Goal: Task Accomplishment & Management: Manage account settings

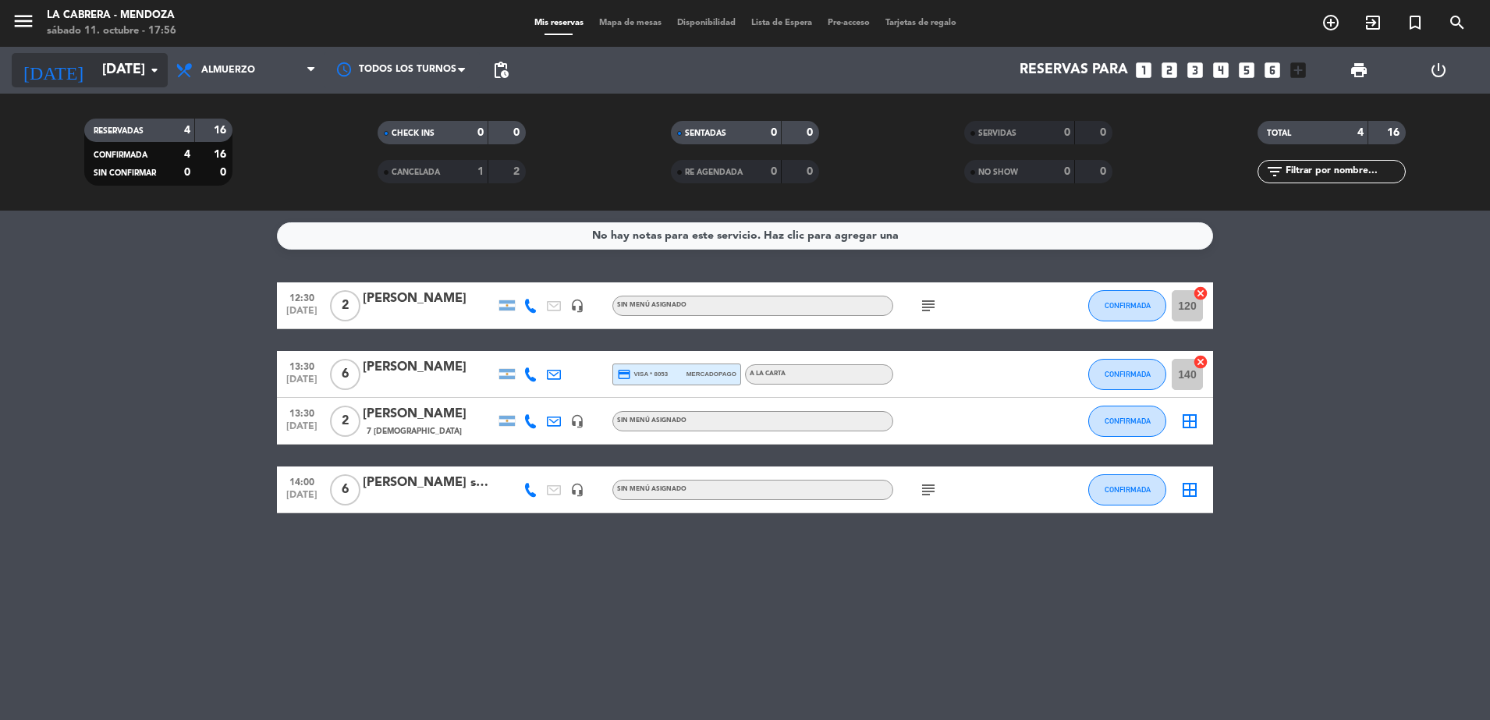
click at [158, 82] on input "[DATE]" at bounding box center [184, 70] width 181 height 31
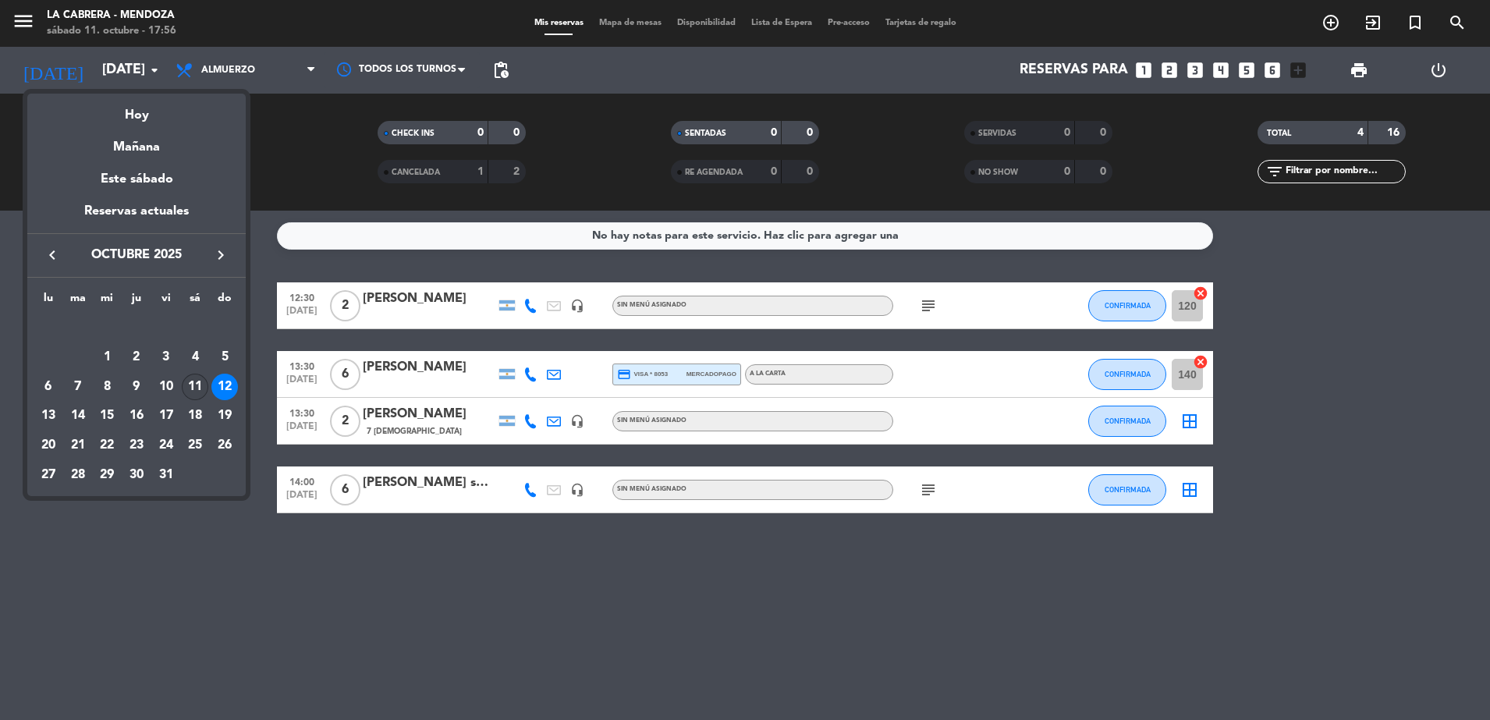
click at [186, 392] on div "11" at bounding box center [195, 387] width 27 height 27
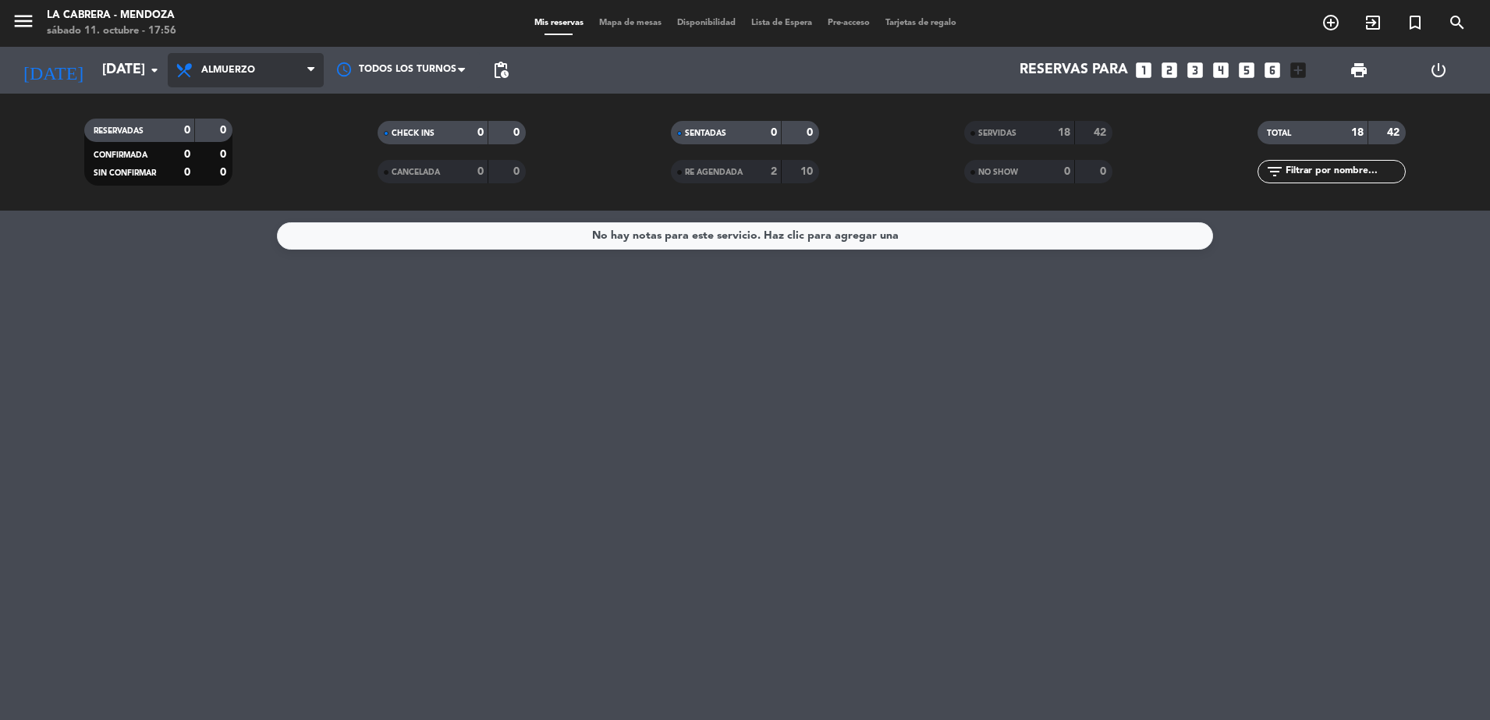
click at [250, 59] on span "Almuerzo" at bounding box center [246, 70] width 156 height 34
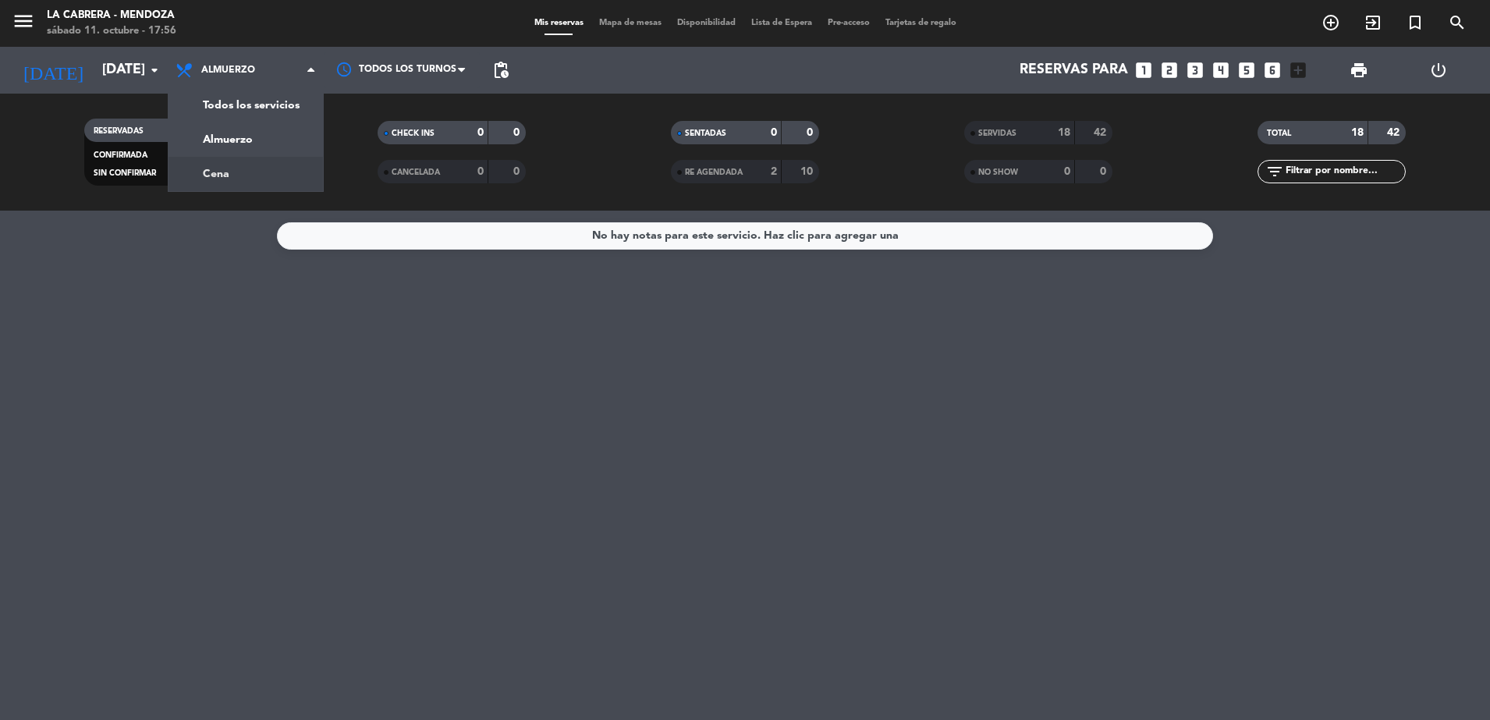
click at [276, 179] on div "menu LA [PERSON_NAME] - [PERSON_NAME][DATE] 11. octubre - 17:56 Mis reservas Ma…" at bounding box center [745, 105] width 1490 height 211
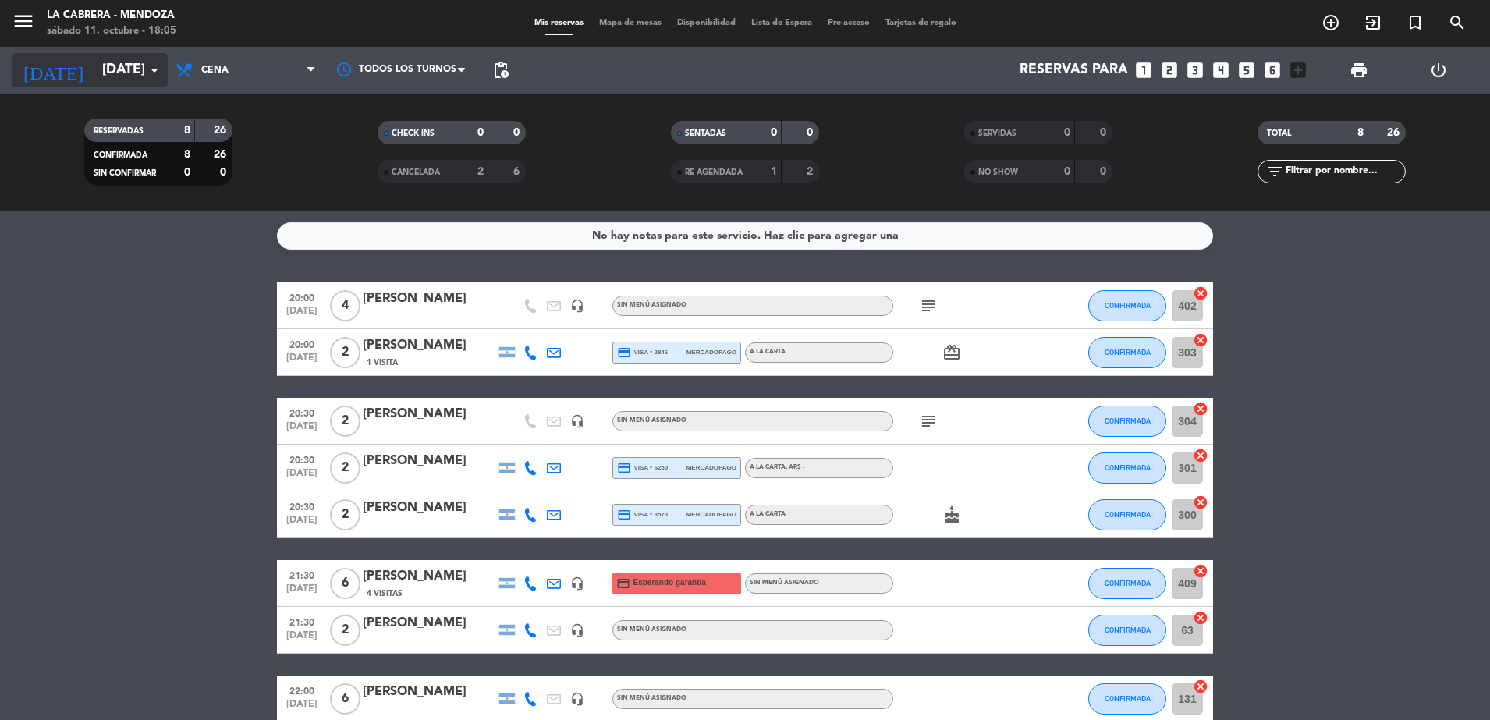
click at [136, 85] on input "[DATE]" at bounding box center [184, 70] width 181 height 31
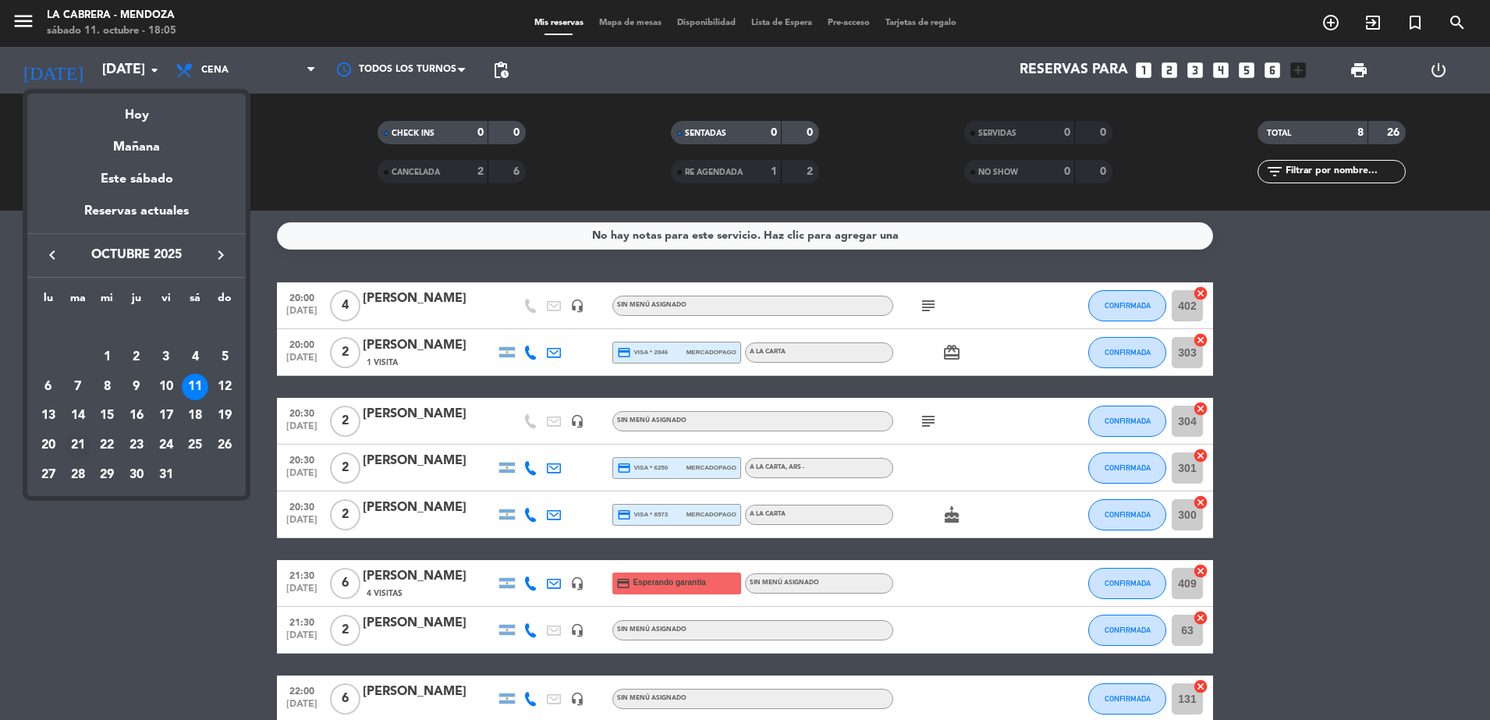
click at [68, 442] on div "21" at bounding box center [78, 445] width 27 height 27
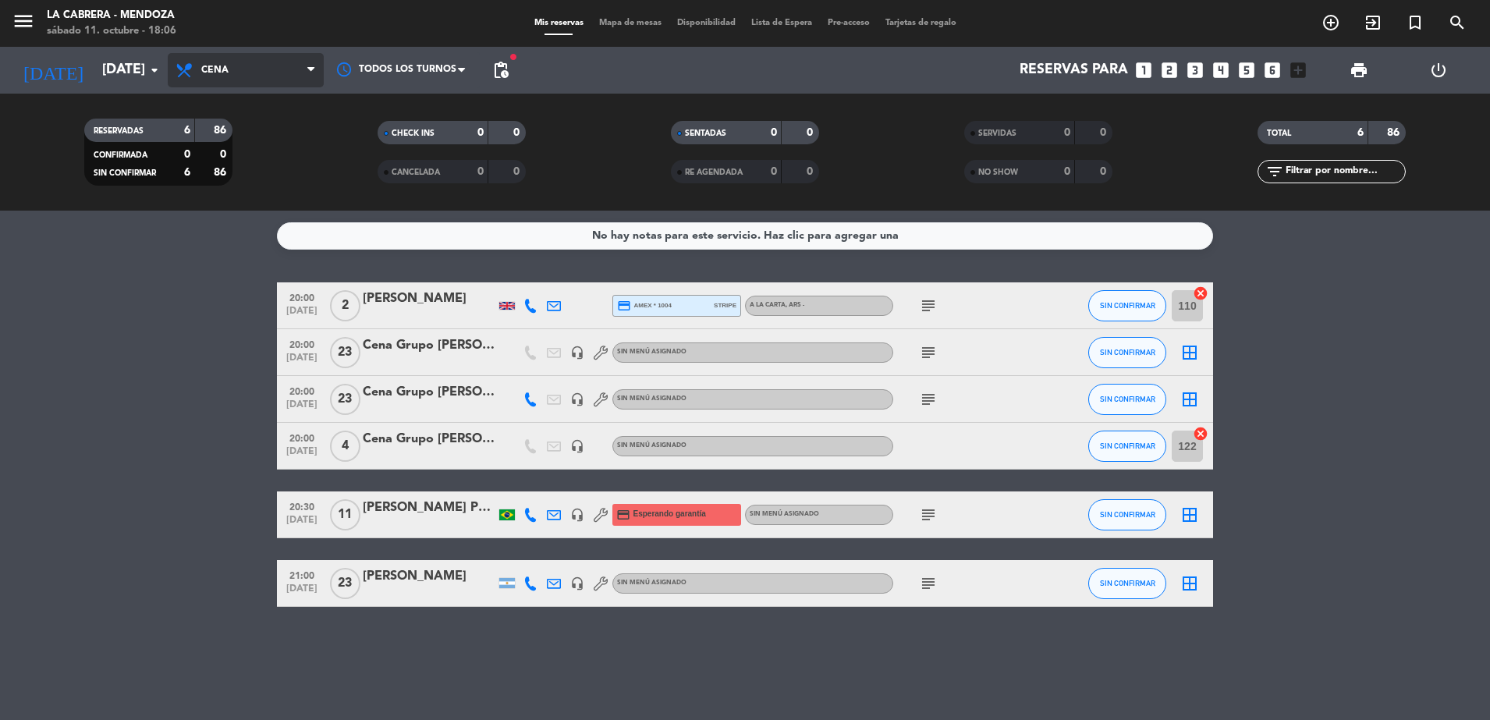
click at [289, 70] on span "Cena" at bounding box center [246, 70] width 156 height 34
click at [283, 129] on div "menu LA [PERSON_NAME] - [PERSON_NAME][DATE] 11. octubre - 18:06 Mis reservas Ma…" at bounding box center [745, 105] width 1490 height 211
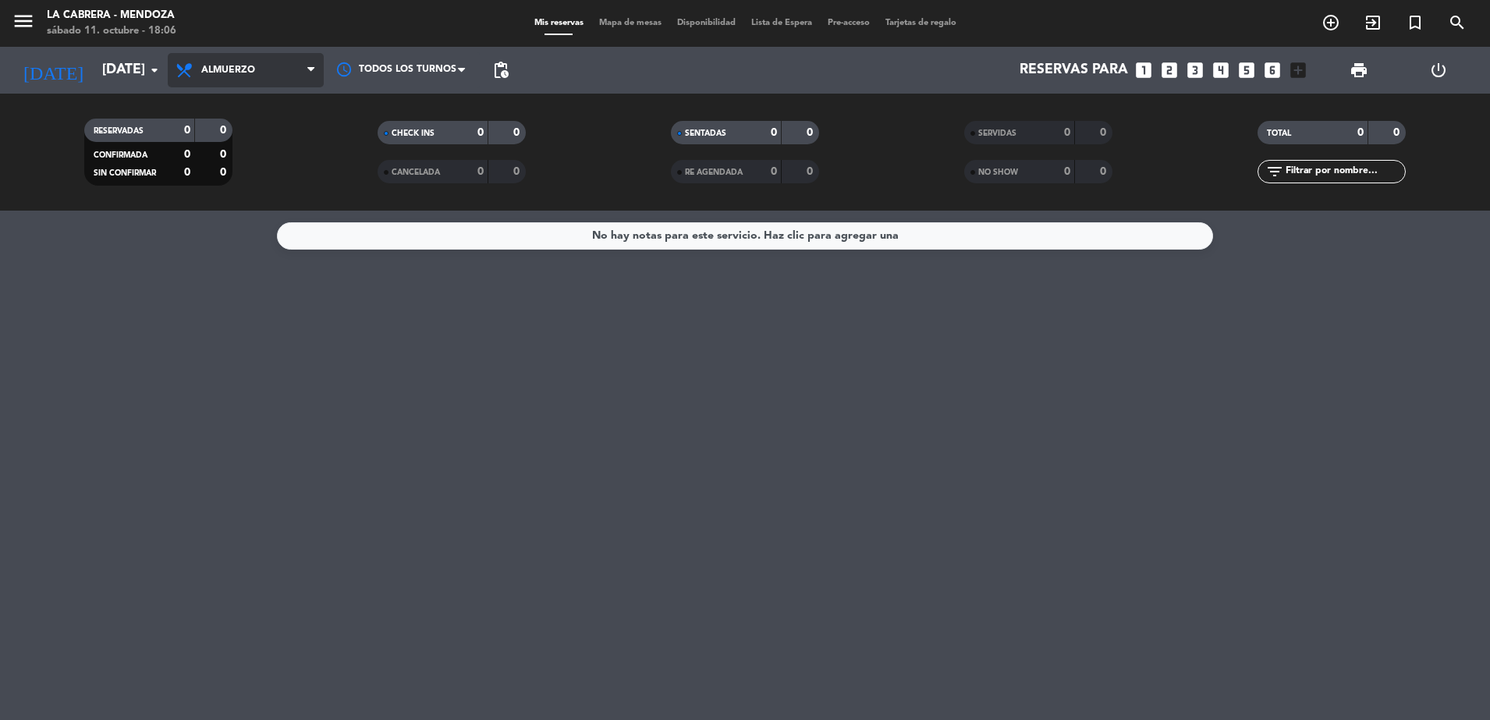
click at [285, 69] on span "Almuerzo" at bounding box center [246, 70] width 156 height 34
click at [288, 176] on div "menu LA [PERSON_NAME] - [PERSON_NAME][DATE] 11. octubre - 18:06 Mis reservas Ma…" at bounding box center [745, 105] width 1490 height 211
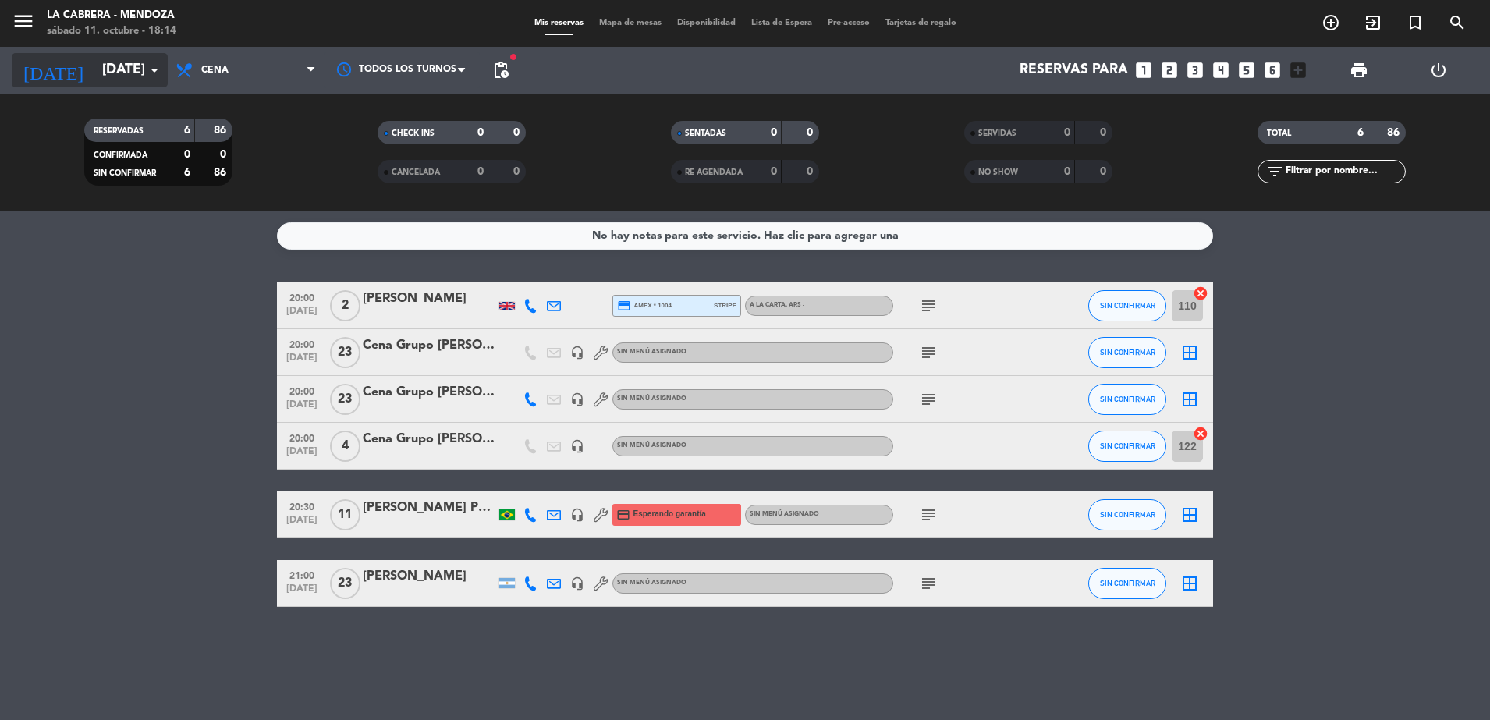
click at [98, 80] on input "[DATE]" at bounding box center [184, 70] width 181 height 31
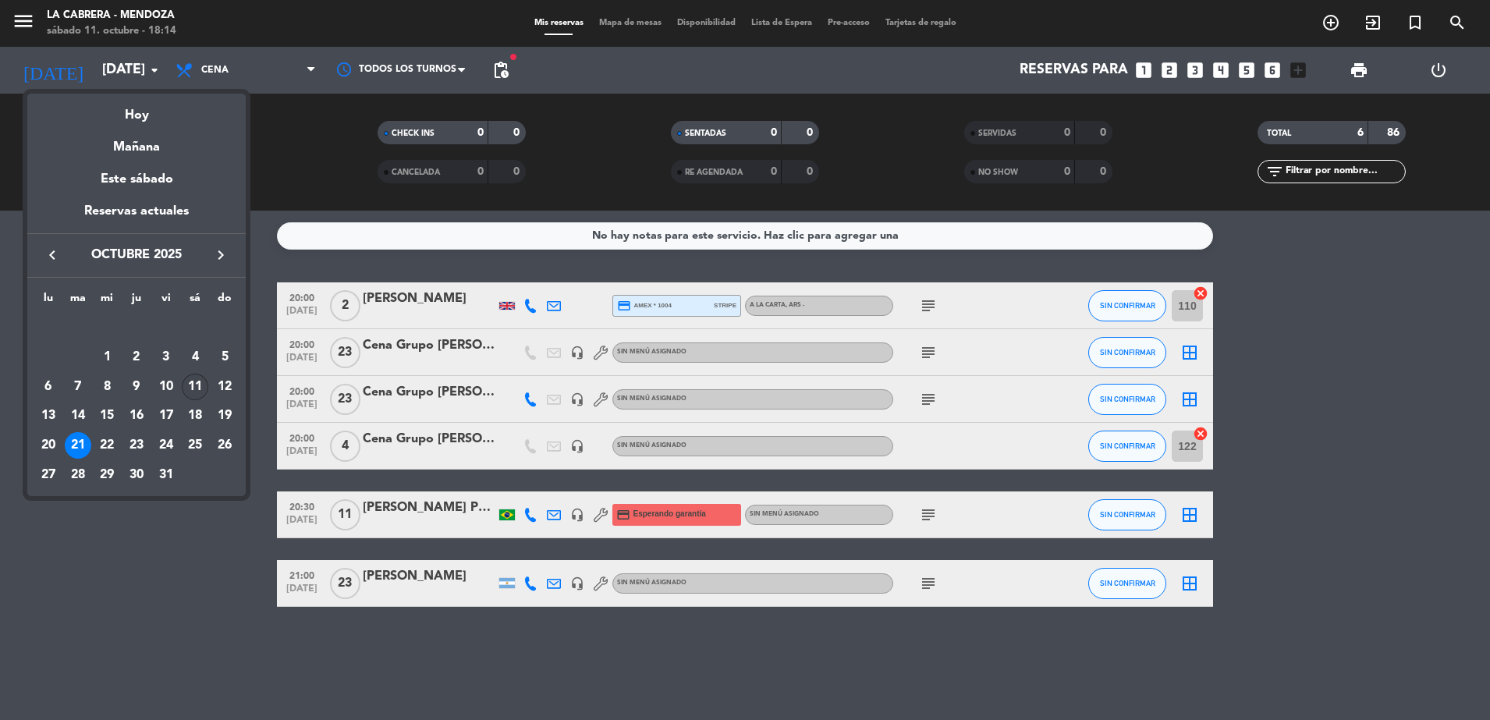
click at [186, 377] on div "11" at bounding box center [195, 387] width 27 height 27
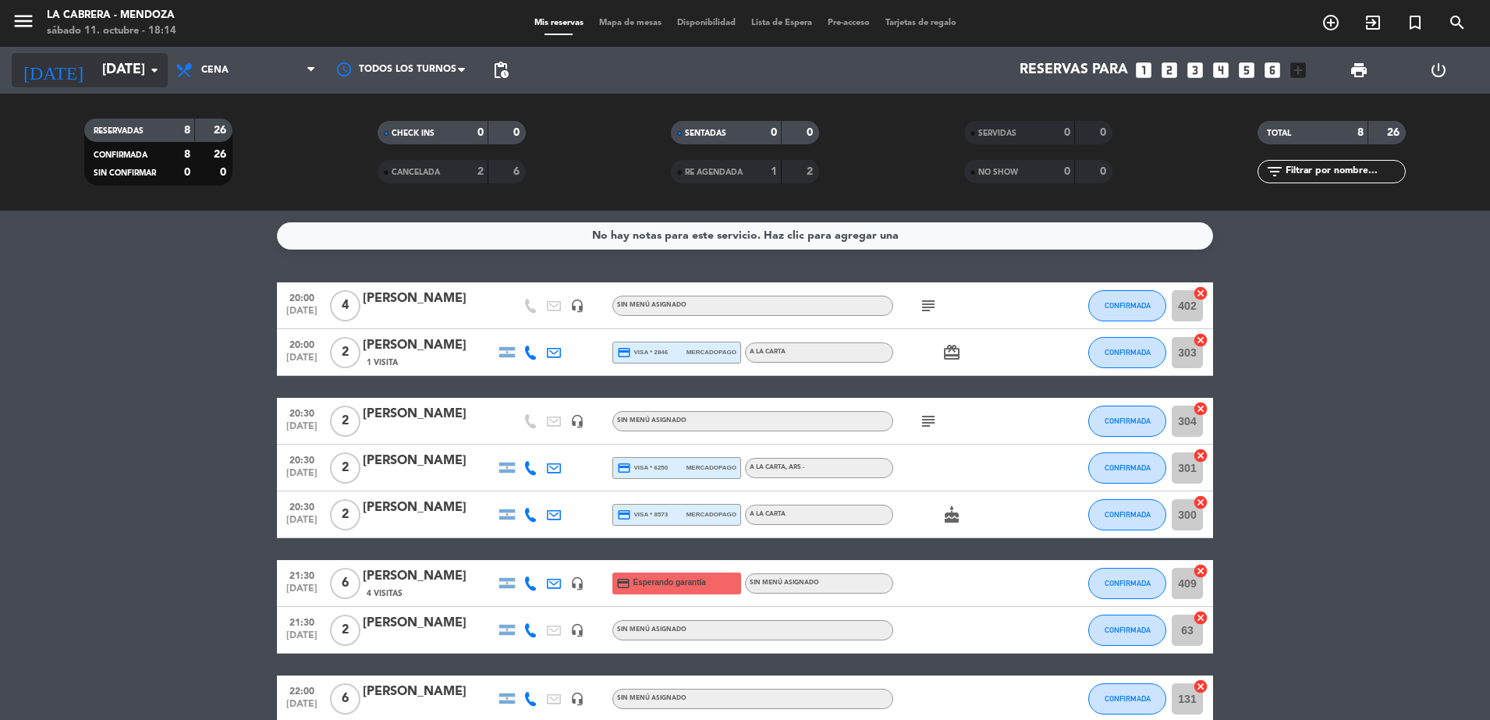
click at [127, 63] on input "[DATE]" at bounding box center [184, 70] width 181 height 31
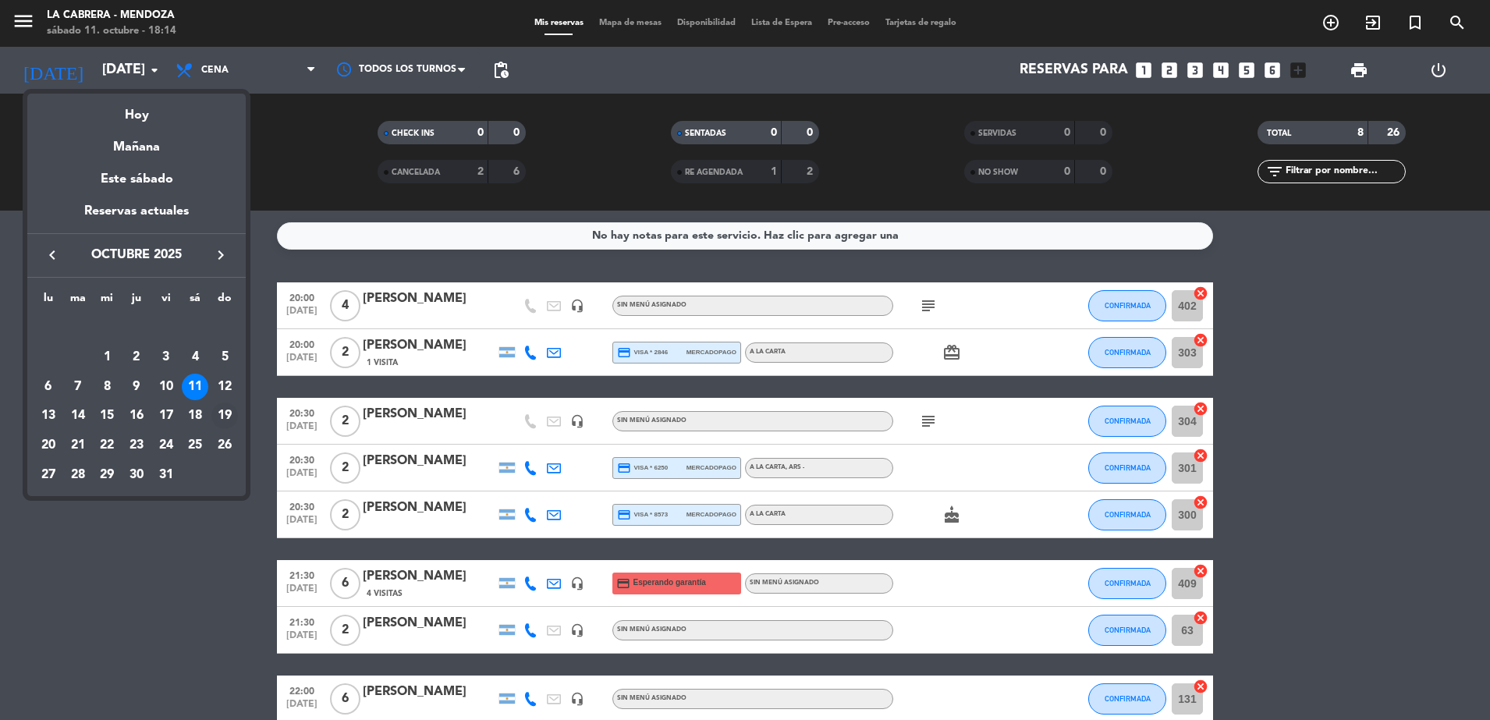
click at [226, 411] on div "19" at bounding box center [224, 416] width 27 height 27
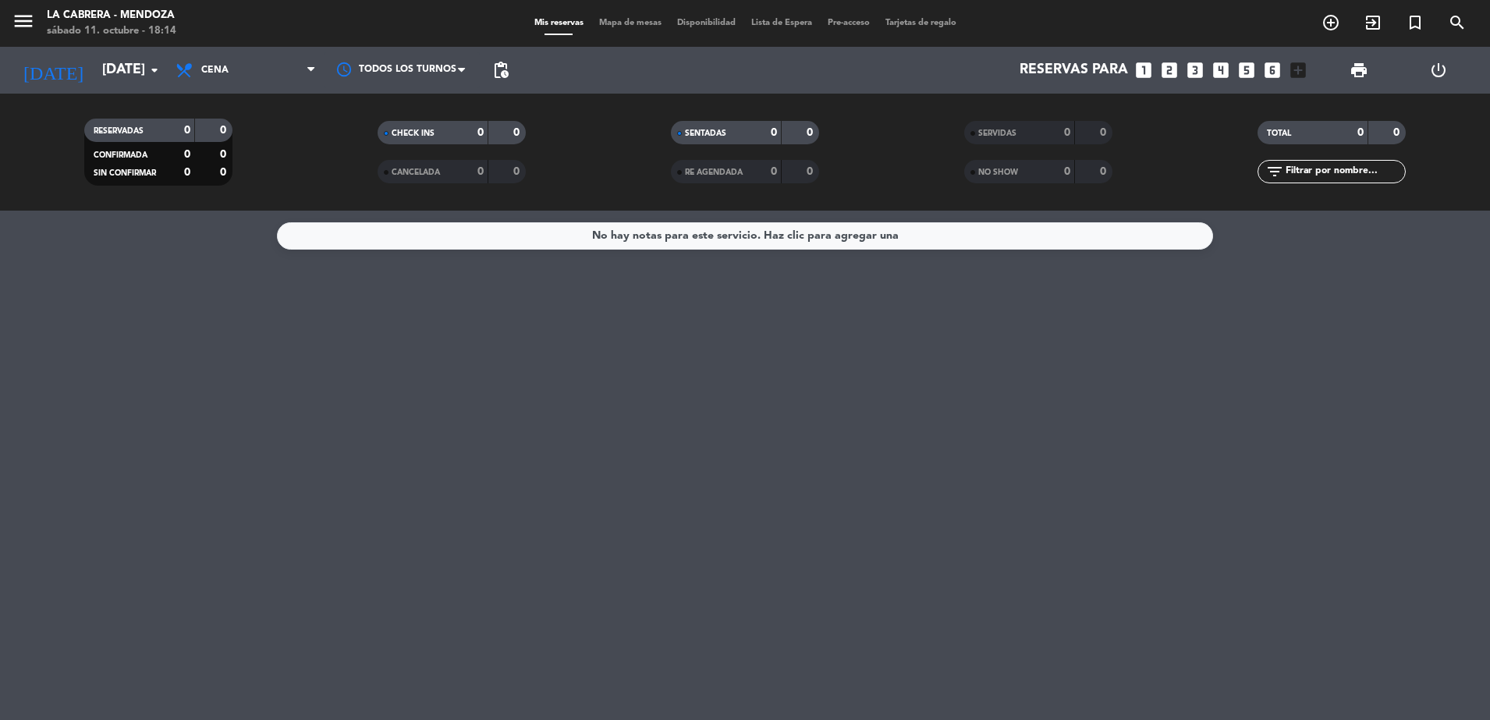
click at [222, 68] on span "Cena" at bounding box center [214, 70] width 27 height 11
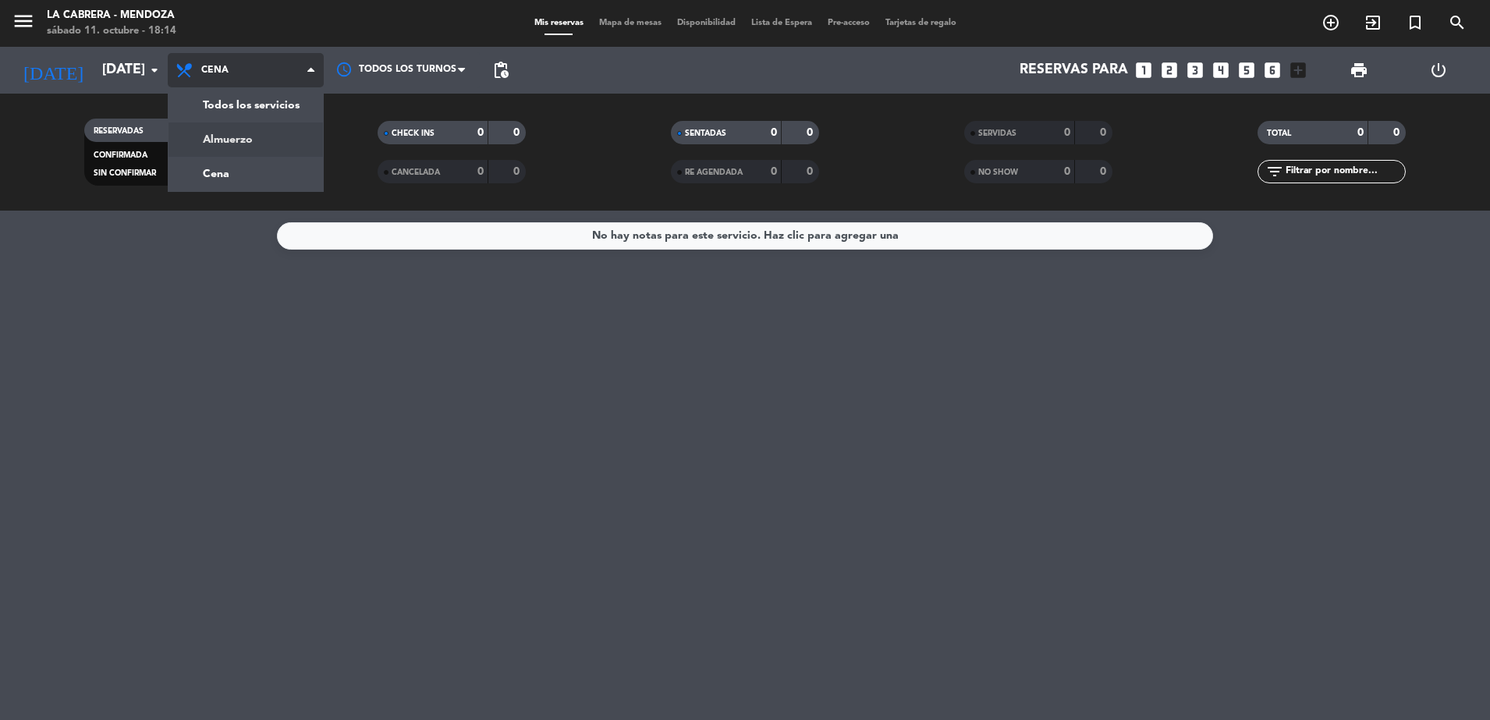
click at [218, 151] on div "menu LA [PERSON_NAME] - [PERSON_NAME][DATE] 11. octubre - 18:14 Mis reservas Ma…" at bounding box center [745, 105] width 1490 height 211
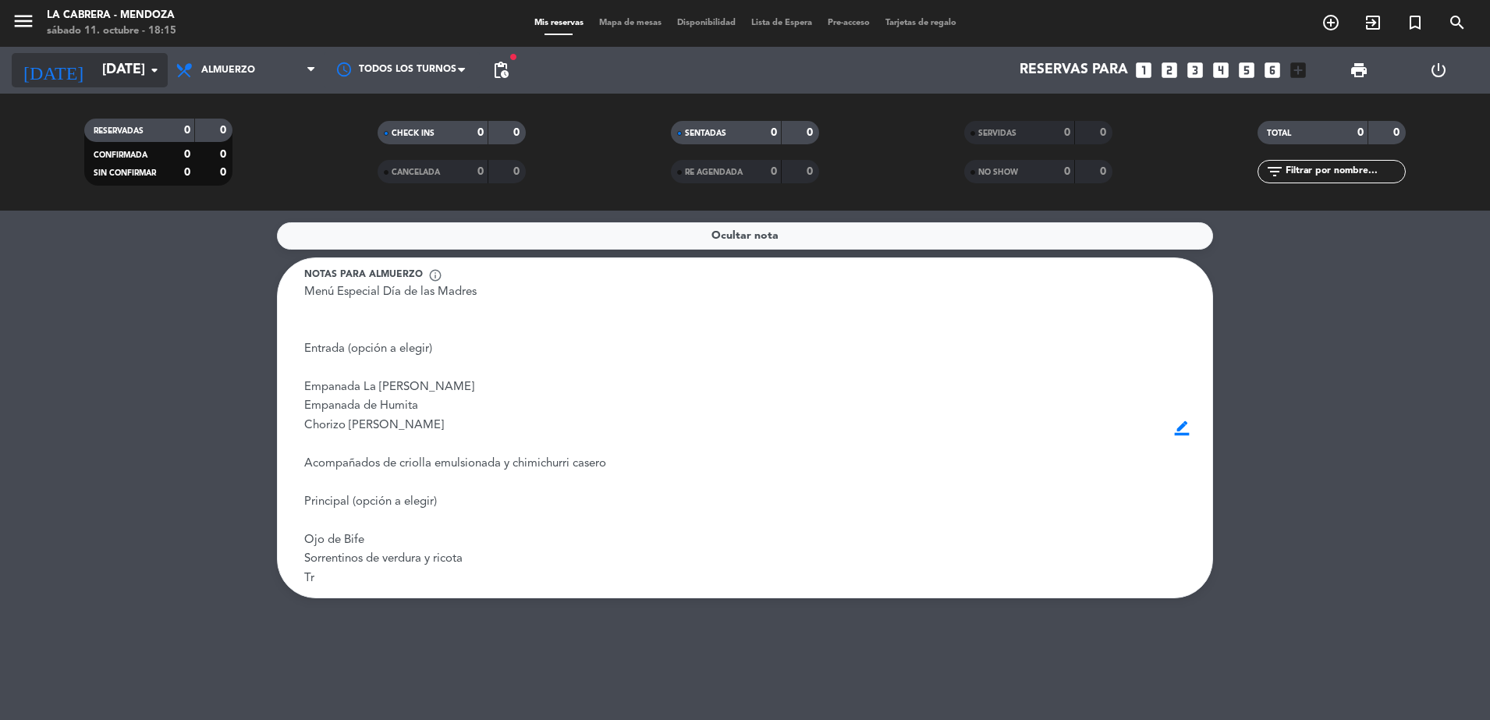
click at [104, 61] on input "[DATE]" at bounding box center [184, 70] width 181 height 31
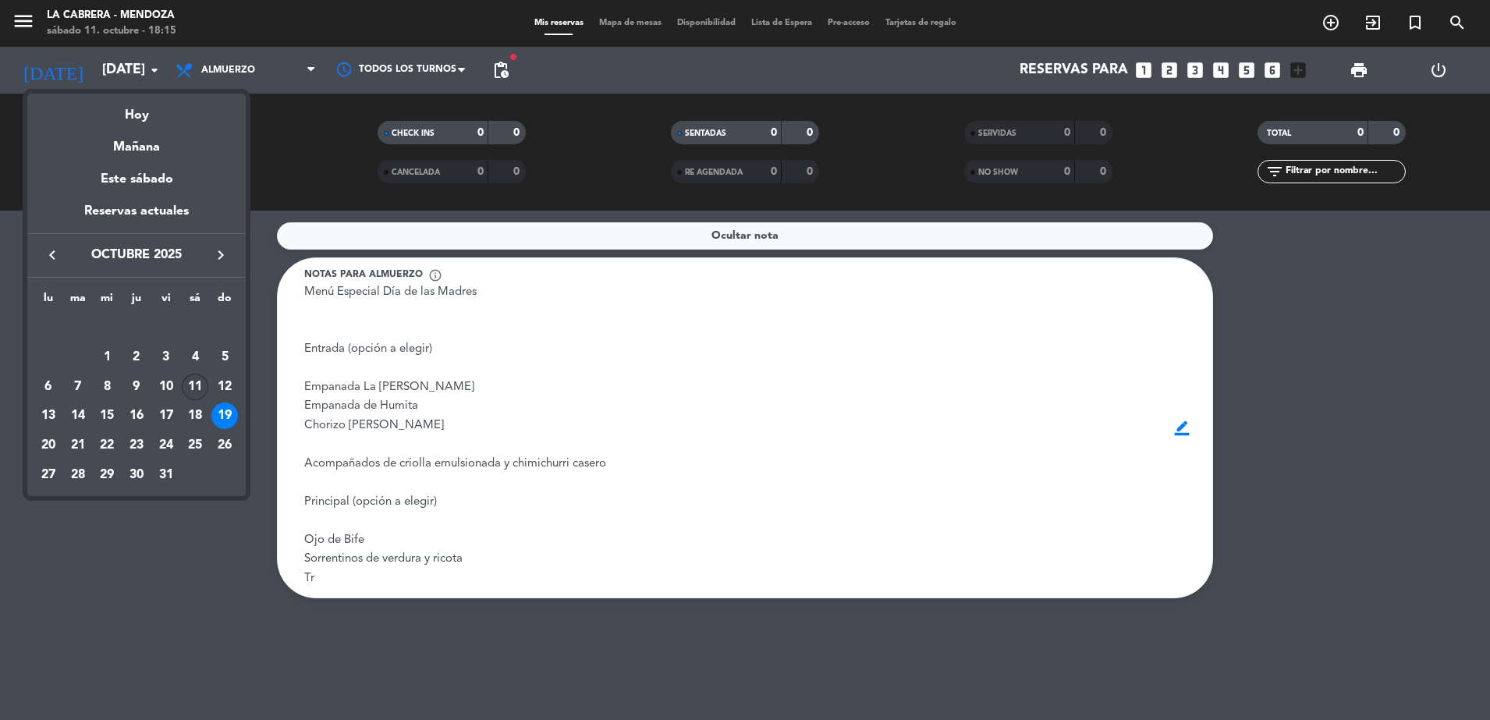
click at [198, 382] on div "11" at bounding box center [195, 387] width 27 height 27
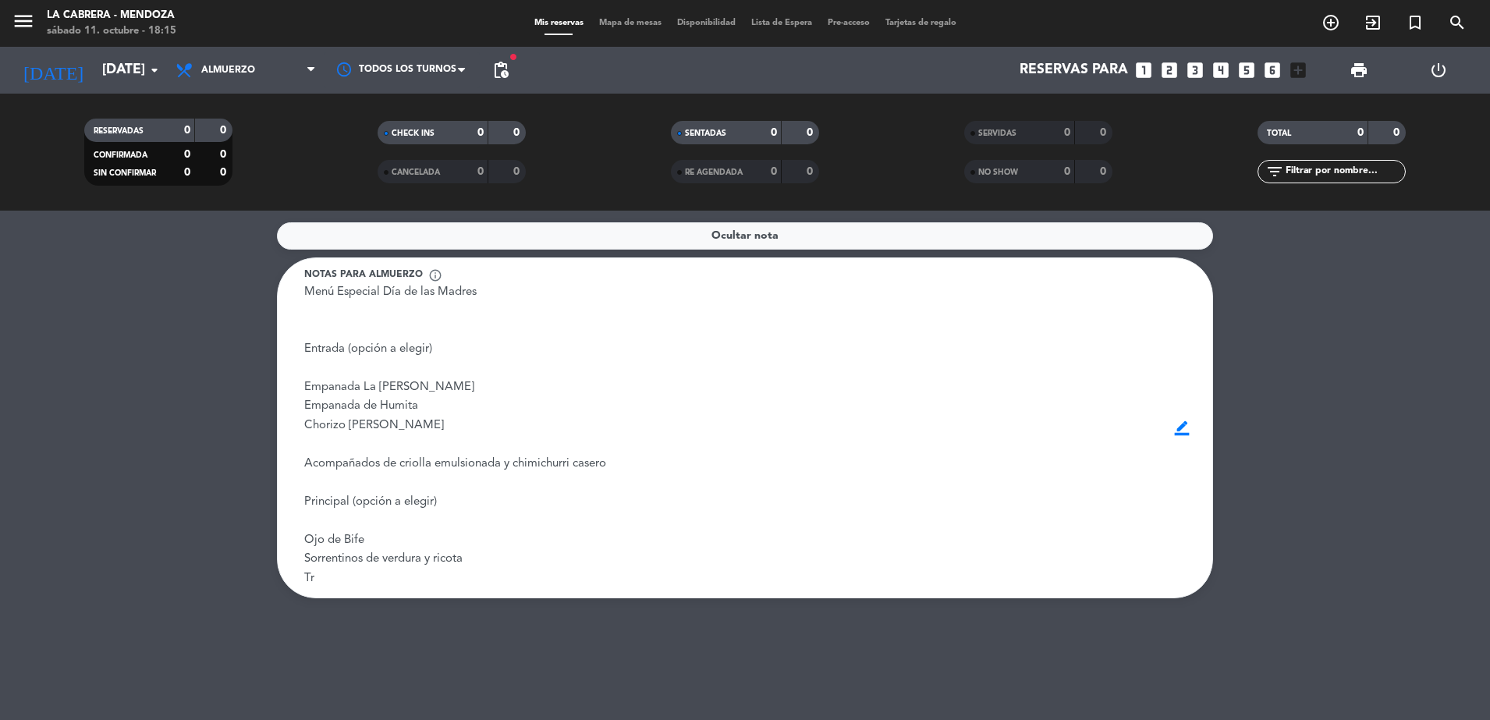
type input "[DATE]"
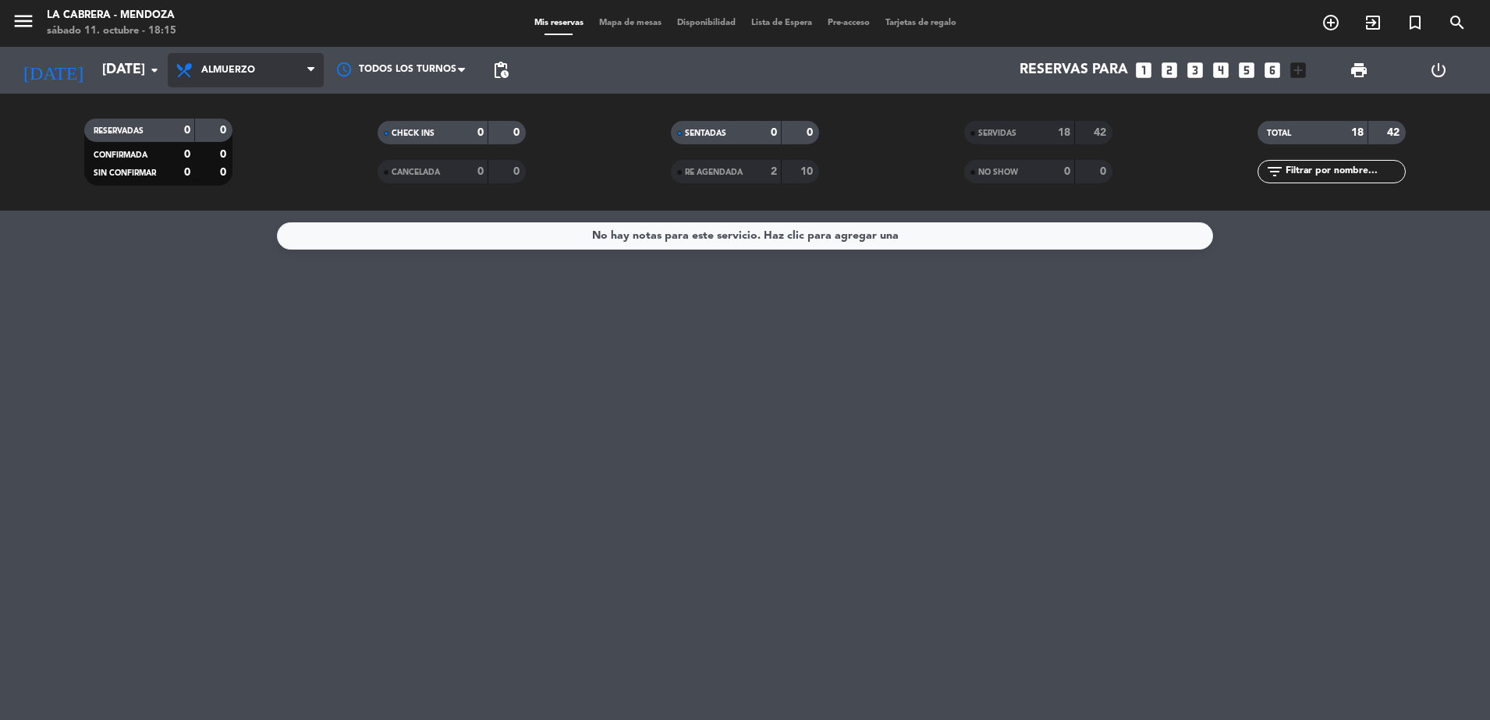
click at [264, 66] on span "Almuerzo" at bounding box center [246, 70] width 156 height 34
click at [226, 169] on div "menu LA [PERSON_NAME] - [PERSON_NAME][DATE] 11. octubre - 18:15 Mis reservas Ma…" at bounding box center [745, 105] width 1490 height 211
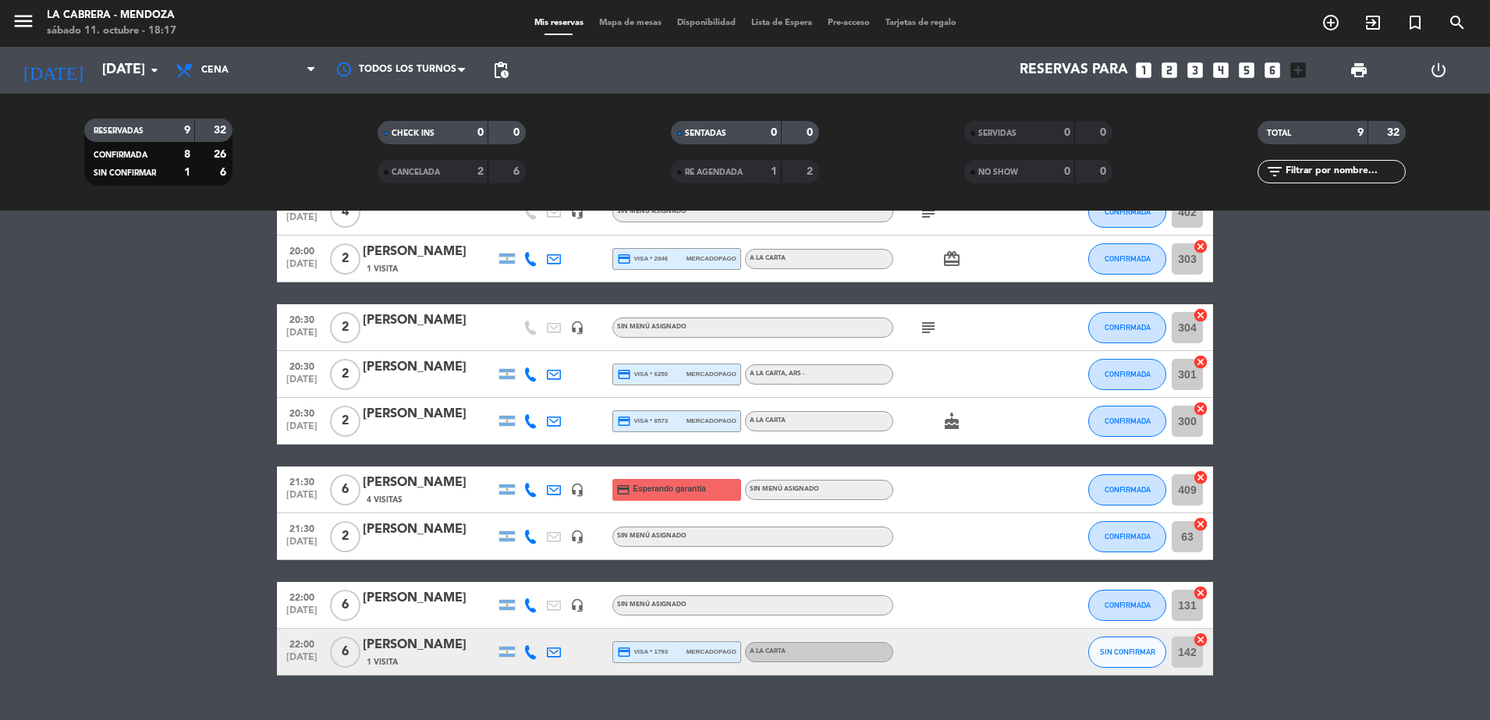
scroll to position [127, 0]
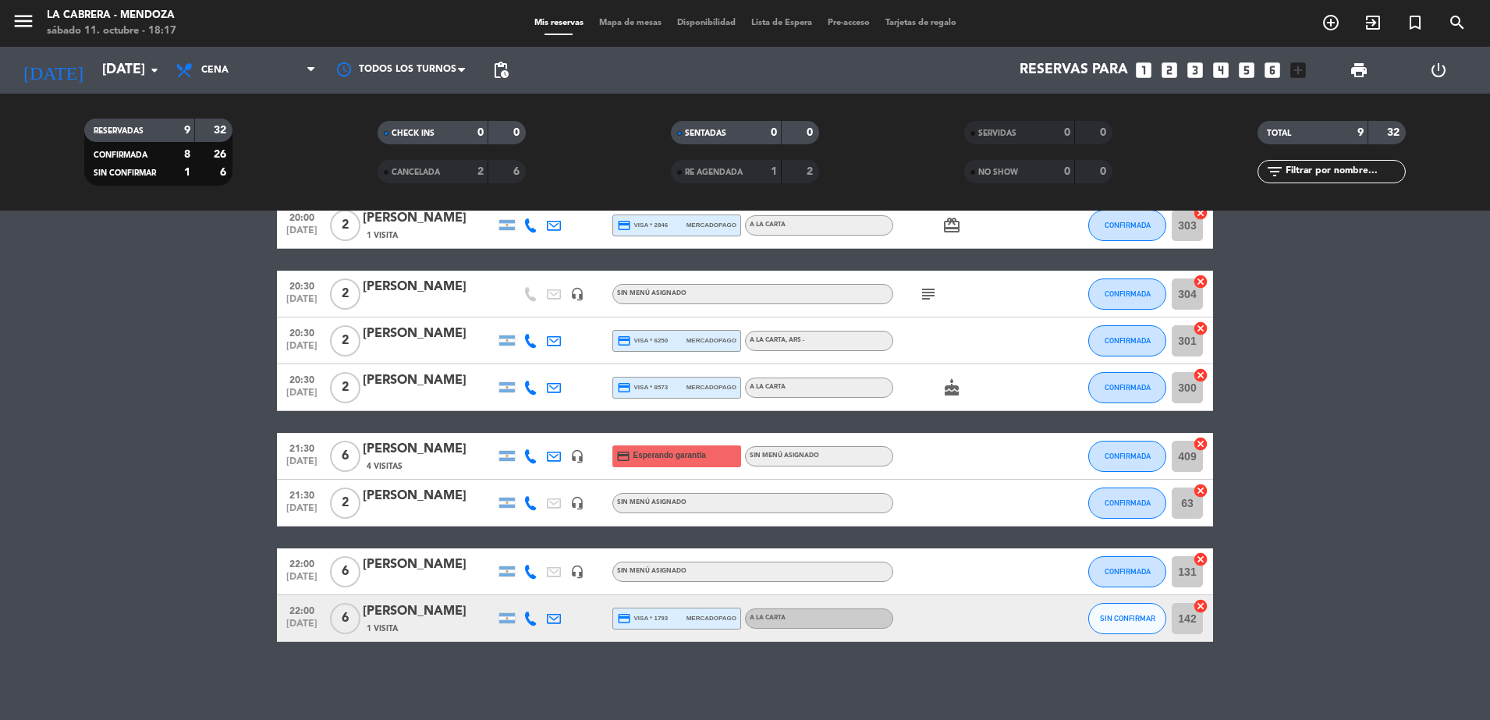
click at [1197, 603] on icon "cancel" at bounding box center [1201, 606] width 16 height 16
click at [1133, 615] on span "SIN CONFIRMAR" at bounding box center [1127, 618] width 55 height 9
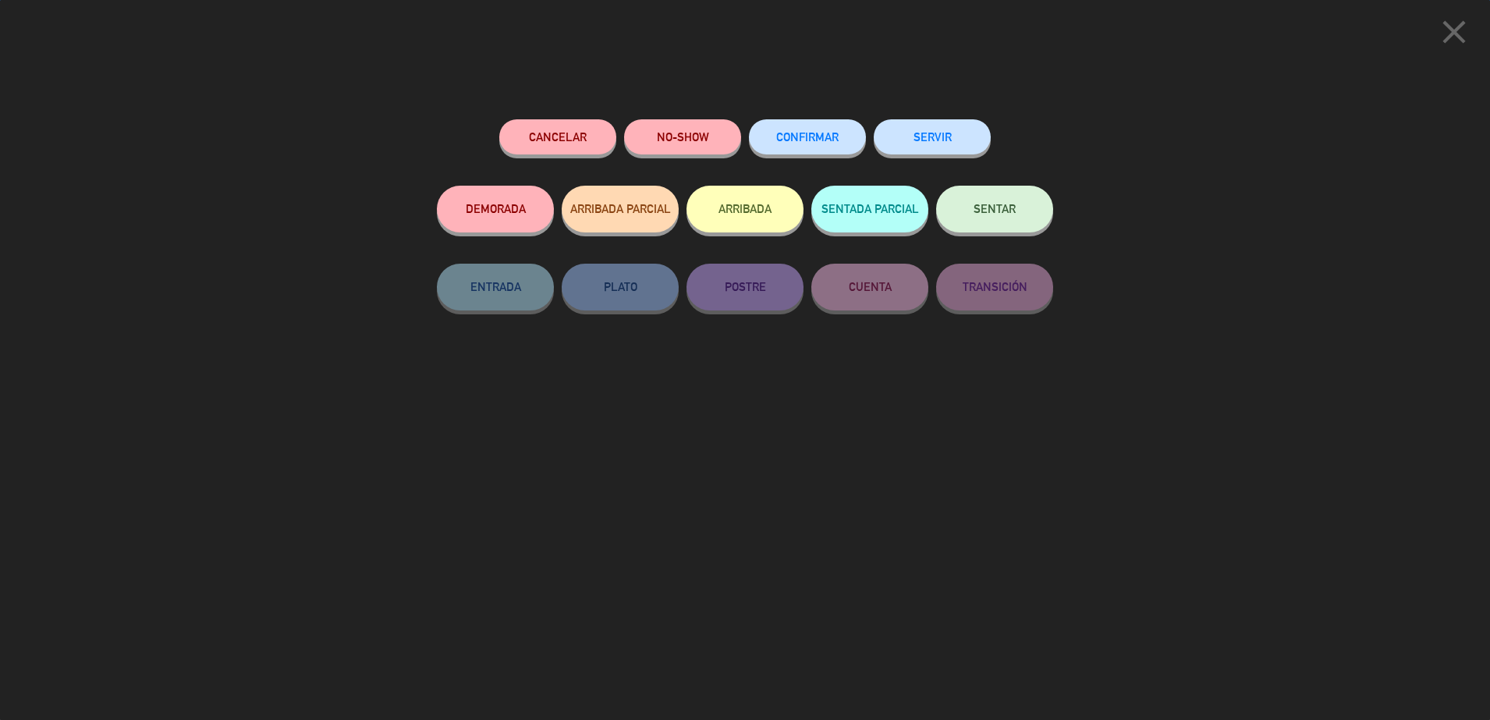
click at [824, 135] on span "CONFIRMAR" at bounding box center [807, 136] width 62 height 13
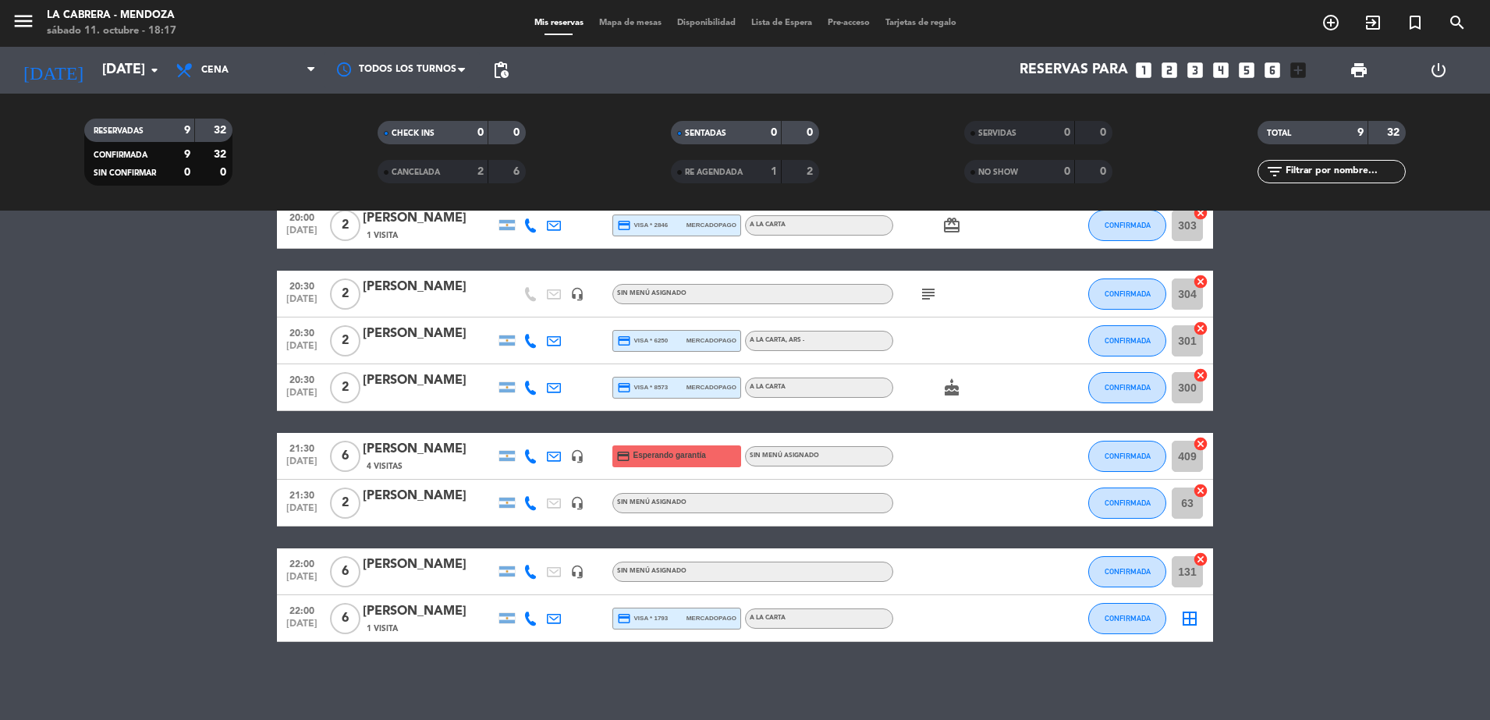
click at [613, 23] on span "Mapa de mesas" at bounding box center [630, 23] width 78 height 9
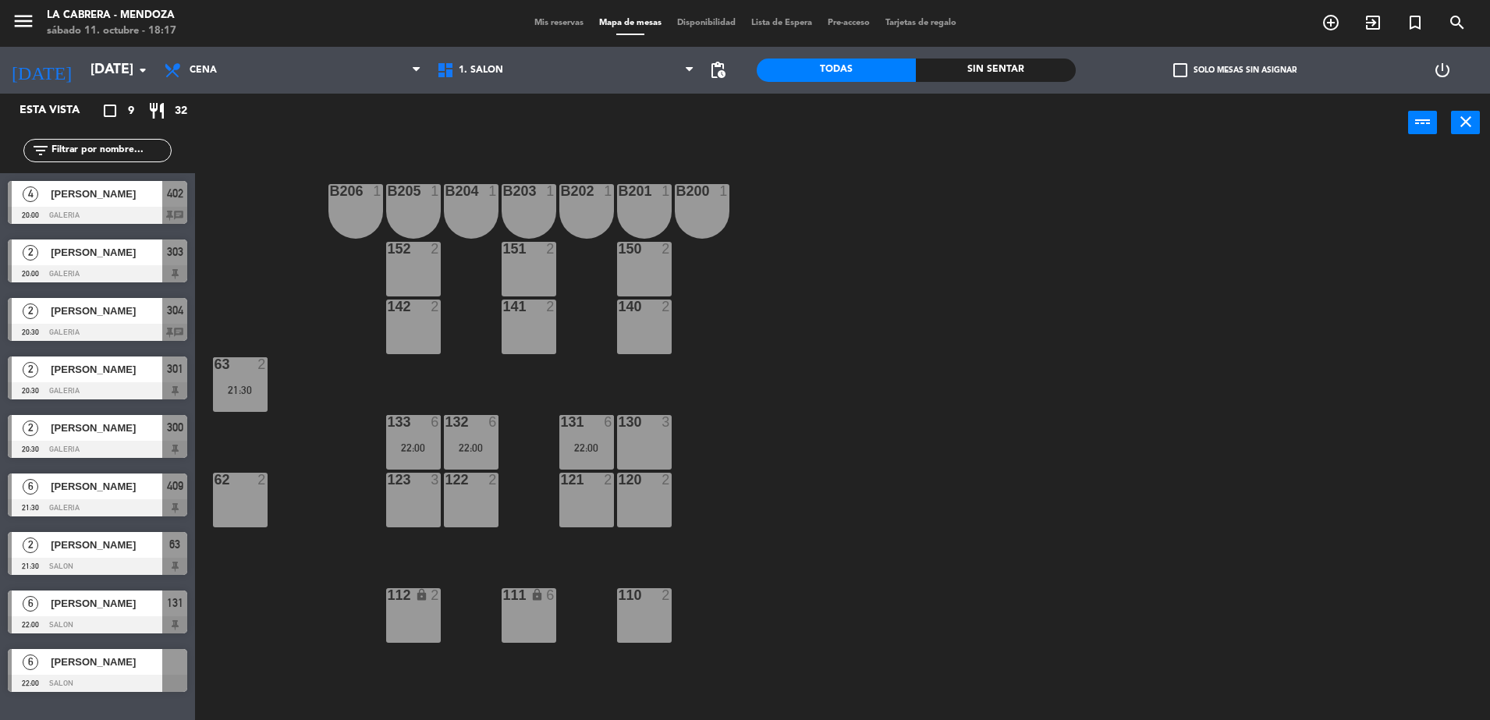
drag, startPoint x: 61, startPoint y: 669, endPoint x: 77, endPoint y: 666, distance: 16.7
click at [62, 669] on div "6 [PERSON_NAME] 22:00 SALON" at bounding box center [97, 670] width 195 height 59
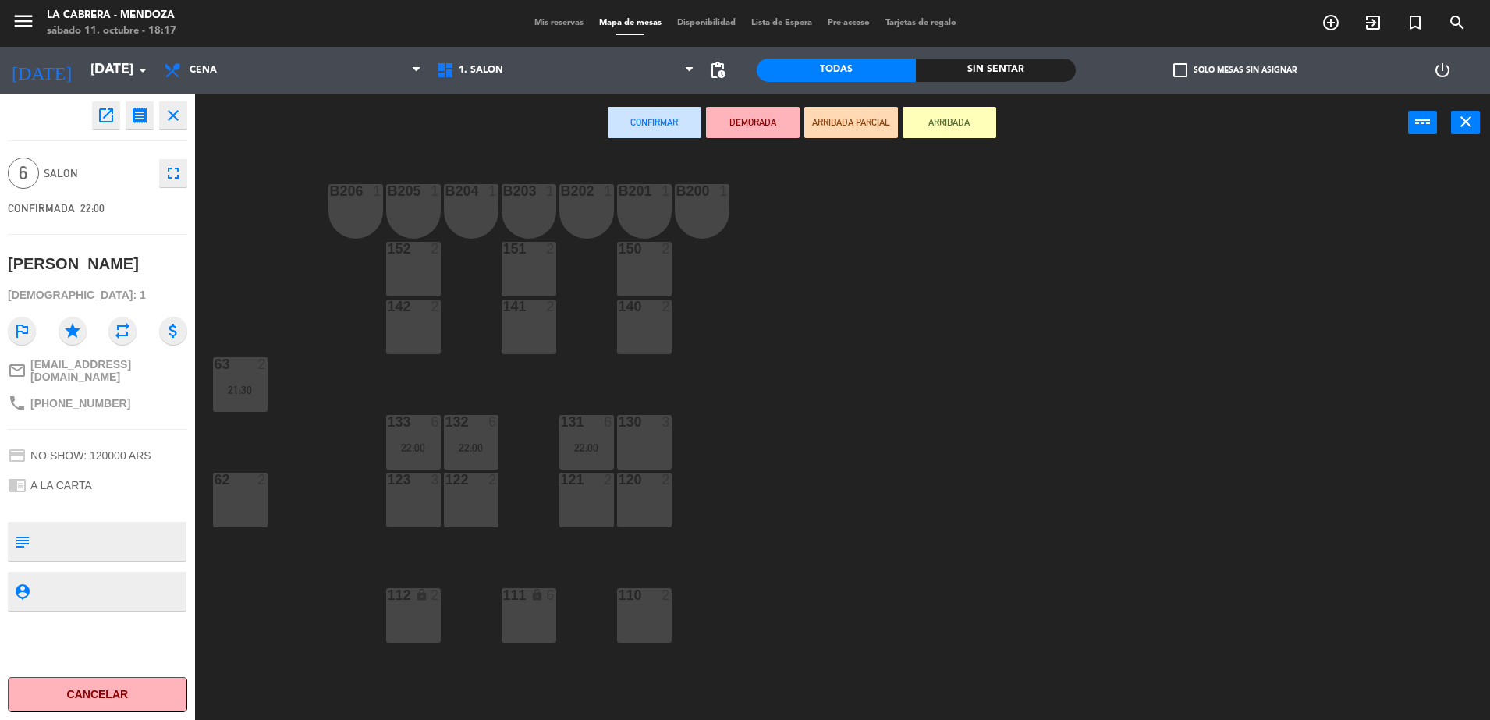
click at [512, 604] on div "111 lock 6" at bounding box center [529, 615] width 55 height 55
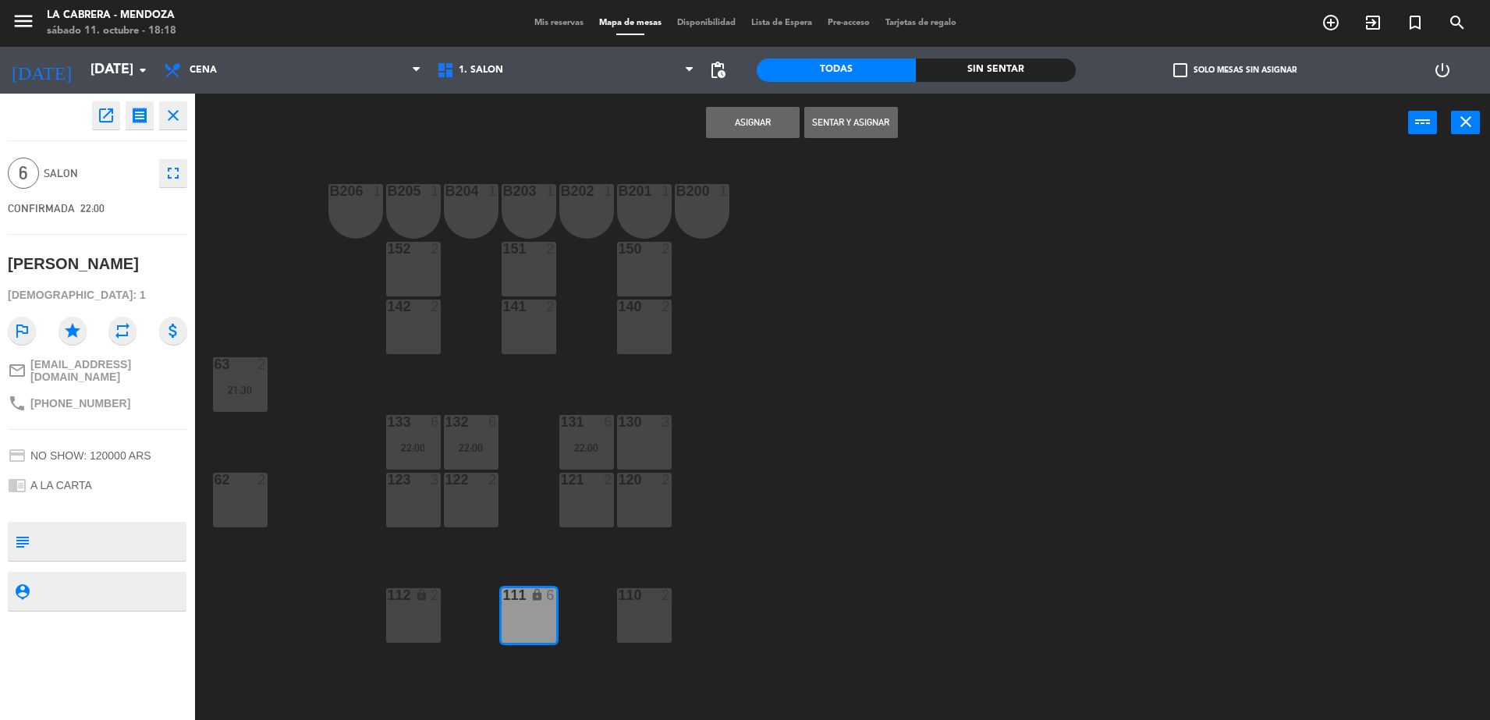
click at [743, 126] on button "Asignar" at bounding box center [753, 122] width 94 height 31
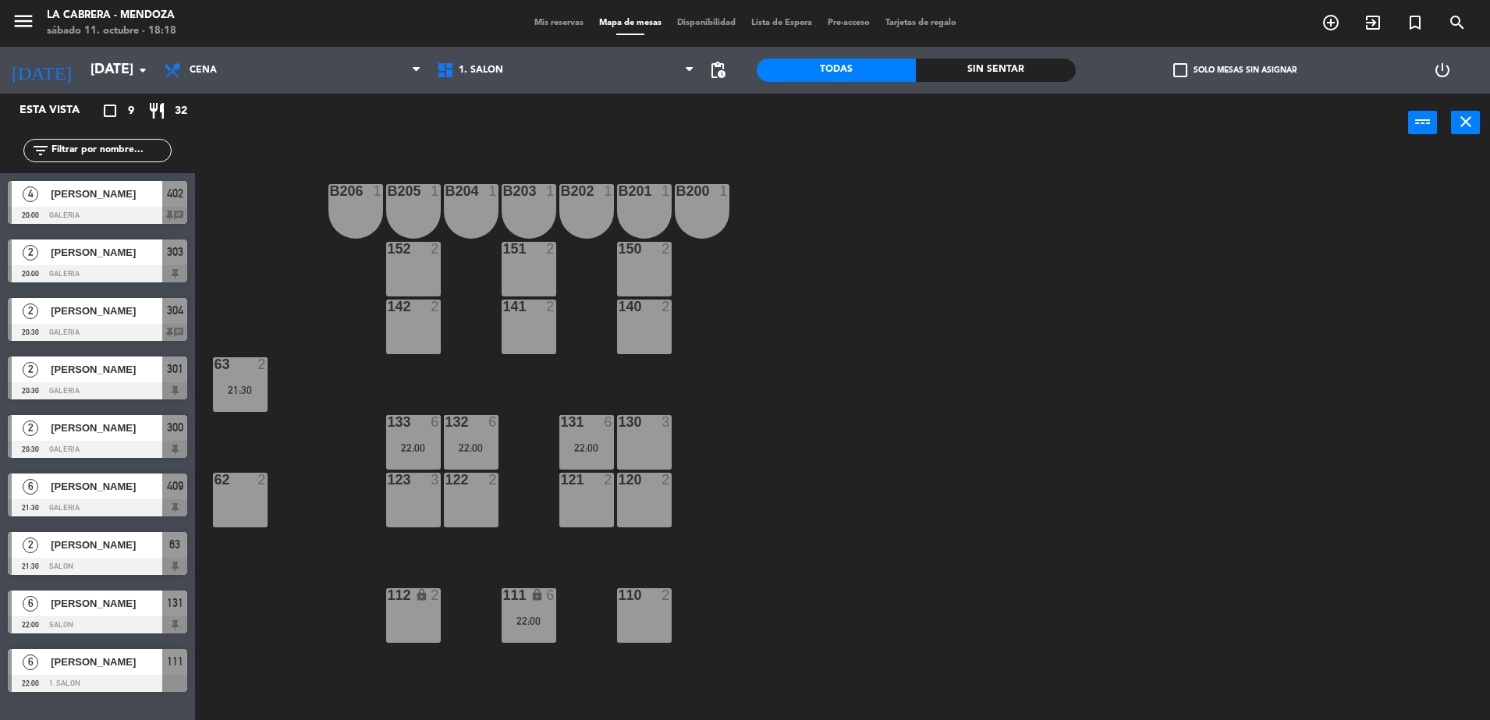
click at [565, 23] on span "Mis reservas" at bounding box center [559, 23] width 65 height 9
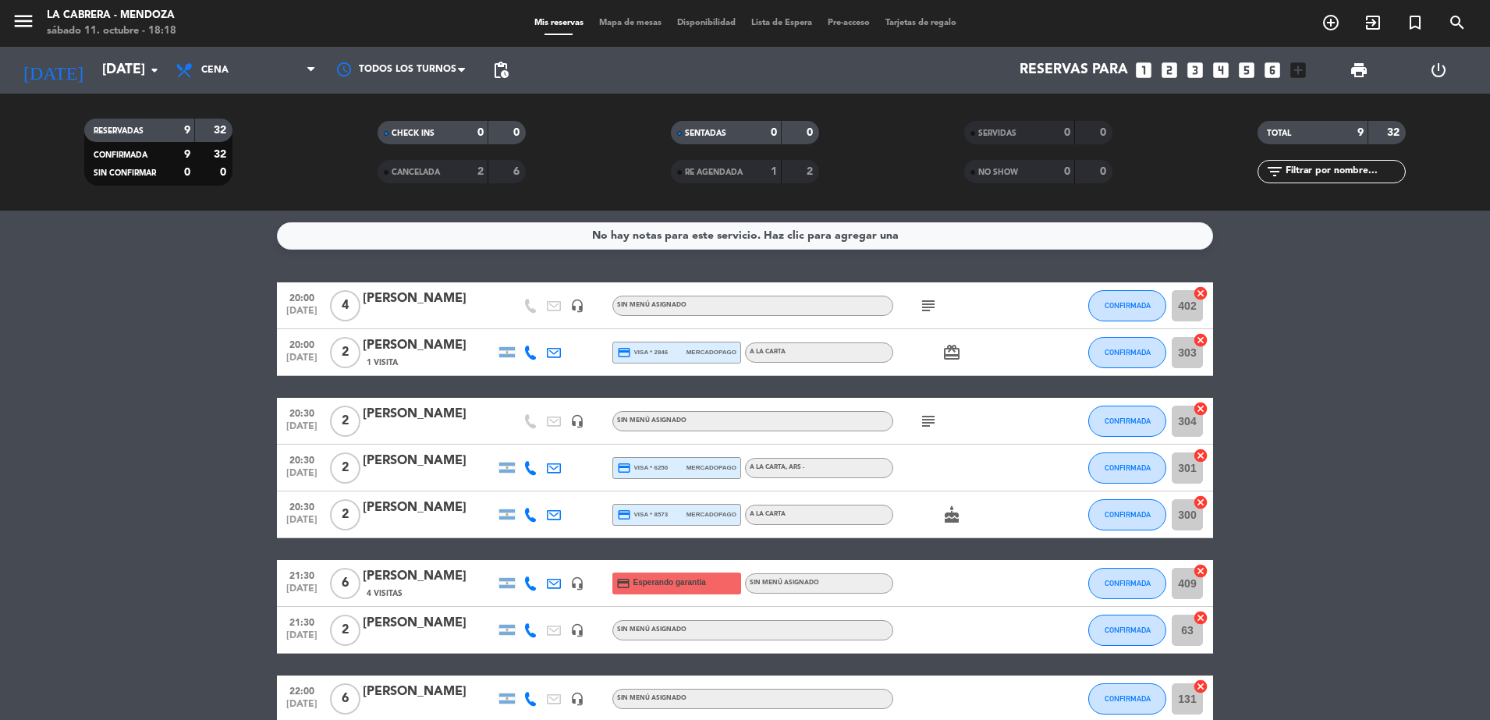
scroll to position [127, 0]
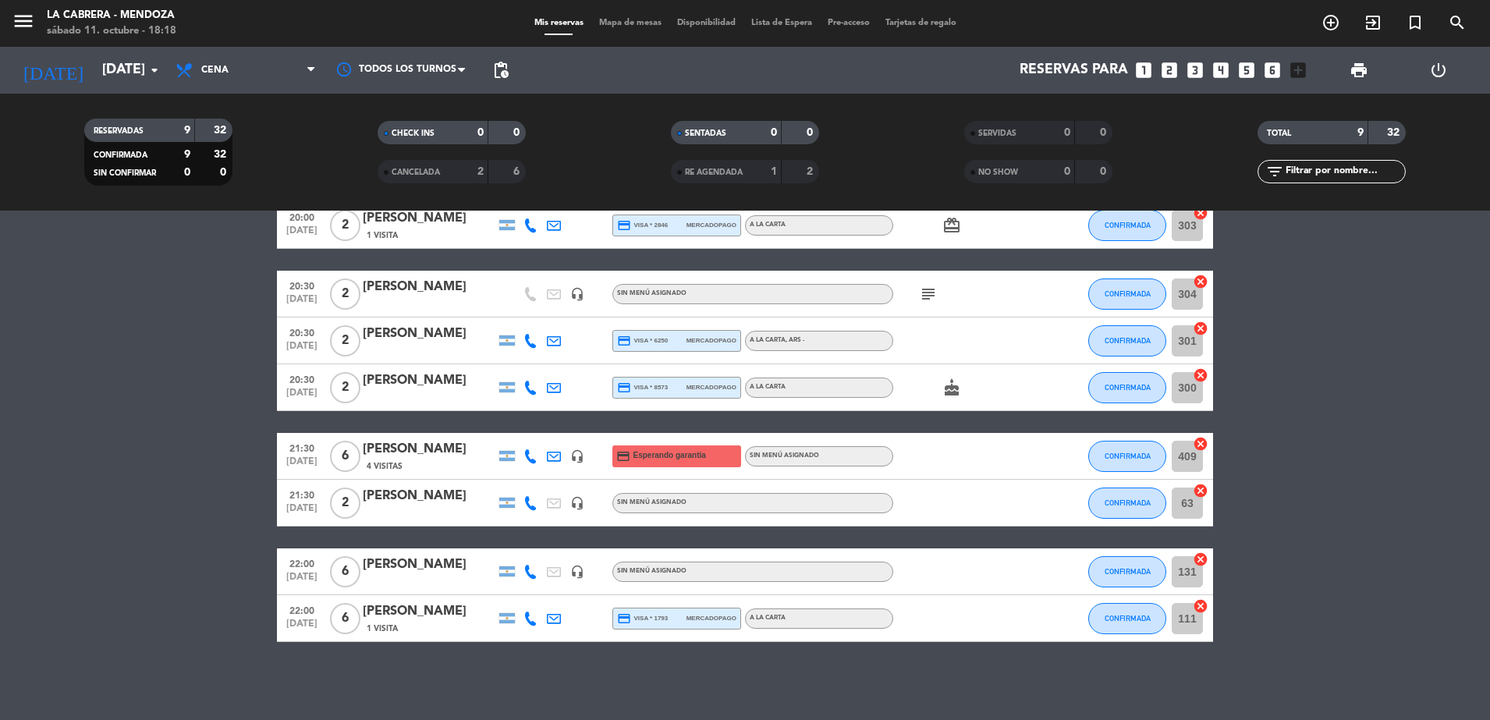
click at [526, 618] on icon at bounding box center [531, 619] width 14 height 14
click at [429, 681] on div "No hay notas para este servicio. Haz clic para agregar una 20:00 [DATE] 4 [PERS…" at bounding box center [745, 466] width 1490 height 510
click at [527, 619] on icon at bounding box center [531, 619] width 14 height 14
click at [503, 591] on span "Copiar" at bounding box center [518, 592] width 33 height 16
click at [1337, 360] on bookings-row "20:00 [DATE] 4 [PERSON_NAME] headset_mic Sin menú asignado subject CONFIRMADA 4…" at bounding box center [745, 398] width 1490 height 487
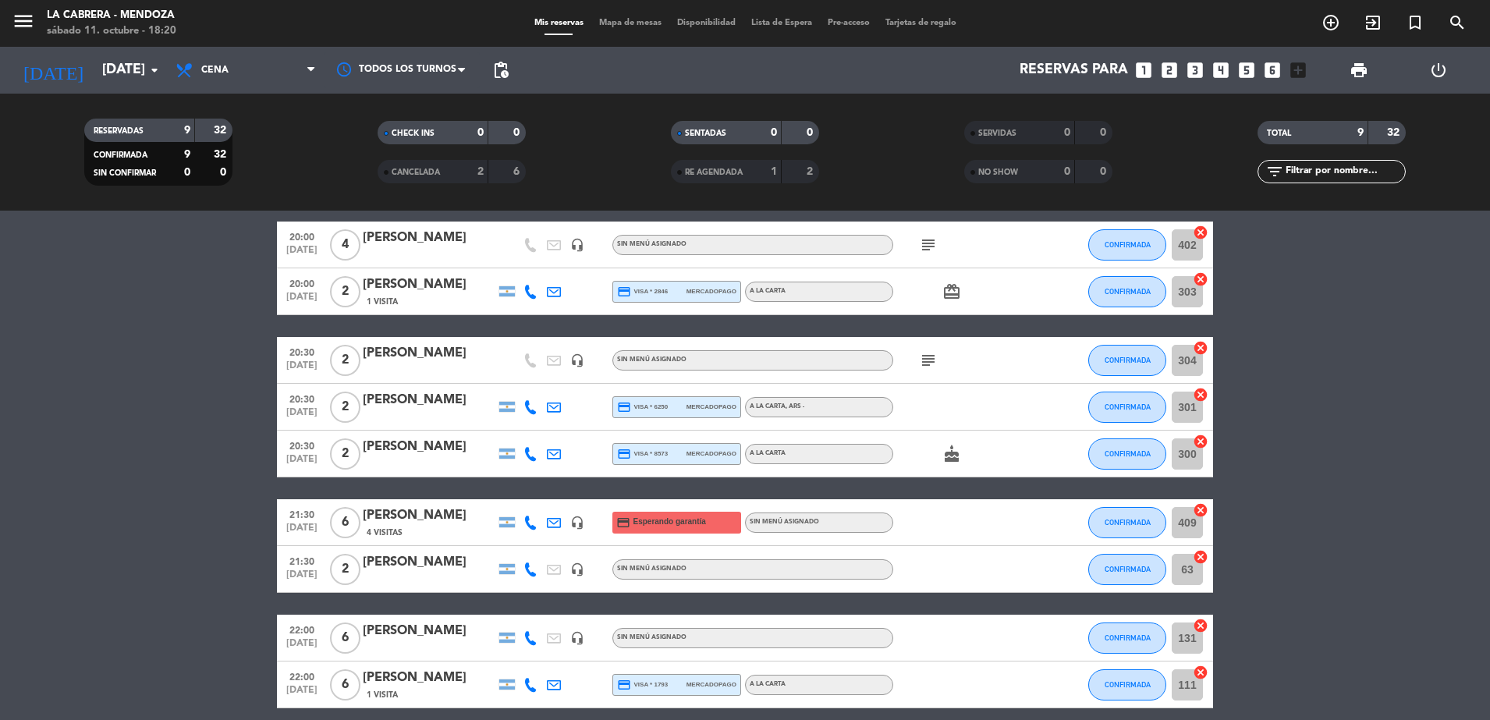
scroll to position [0, 0]
